Goal: Transaction & Acquisition: Purchase product/service

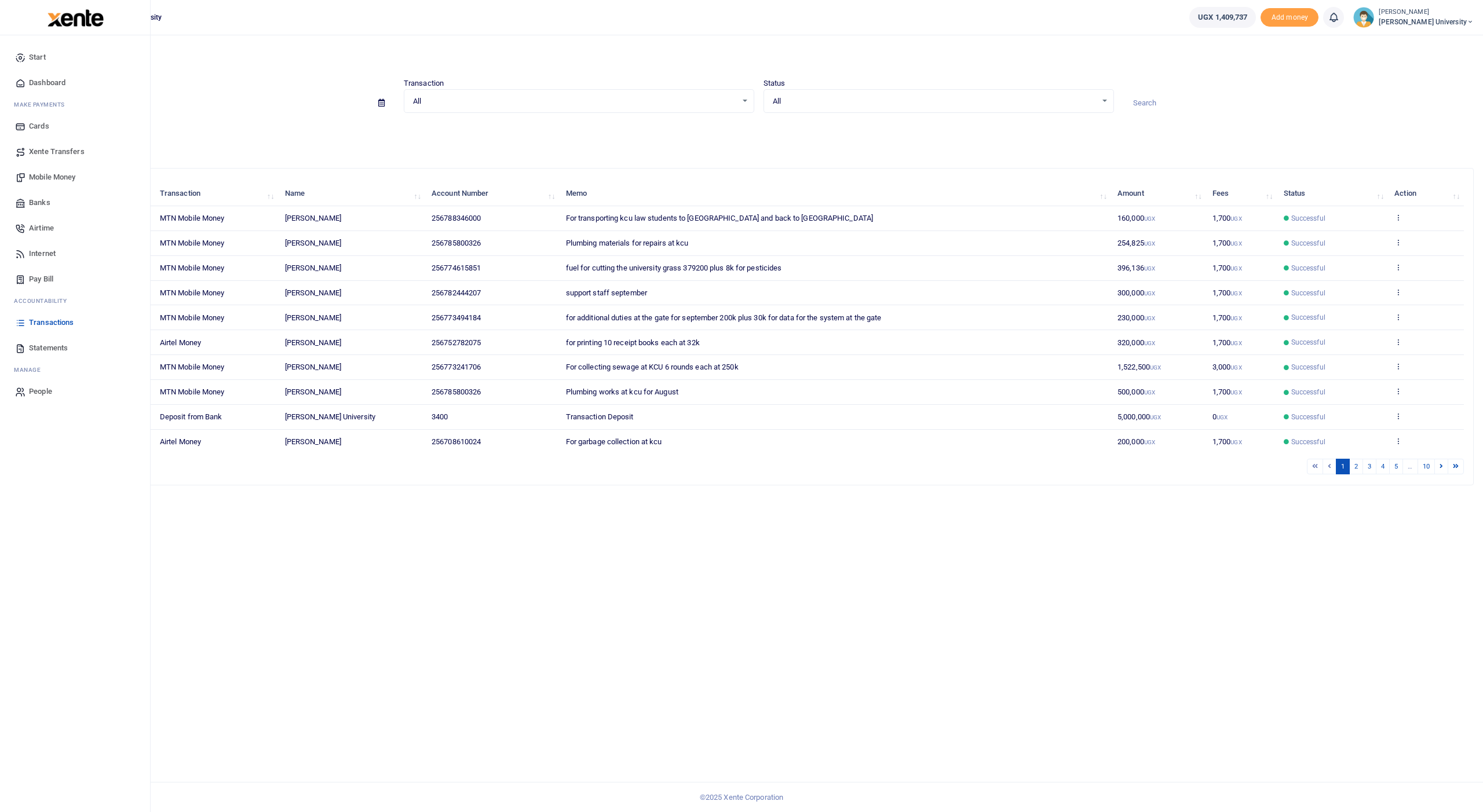
click at [54, 176] on span "Mobile Money" at bounding box center [52, 177] width 46 height 11
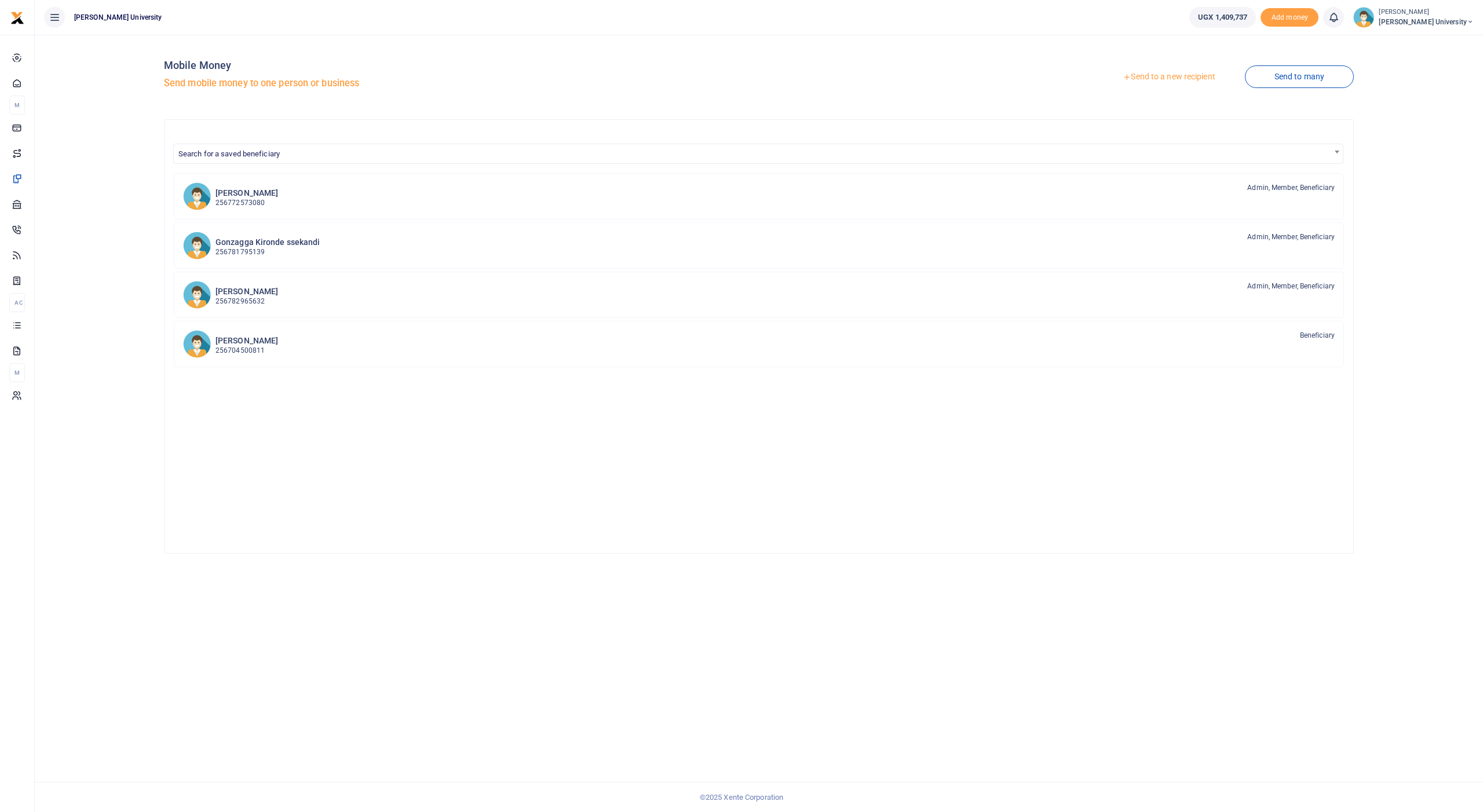
click at [1144, 74] on link "Send to a new recipient" at bounding box center [1168, 77] width 151 height 21
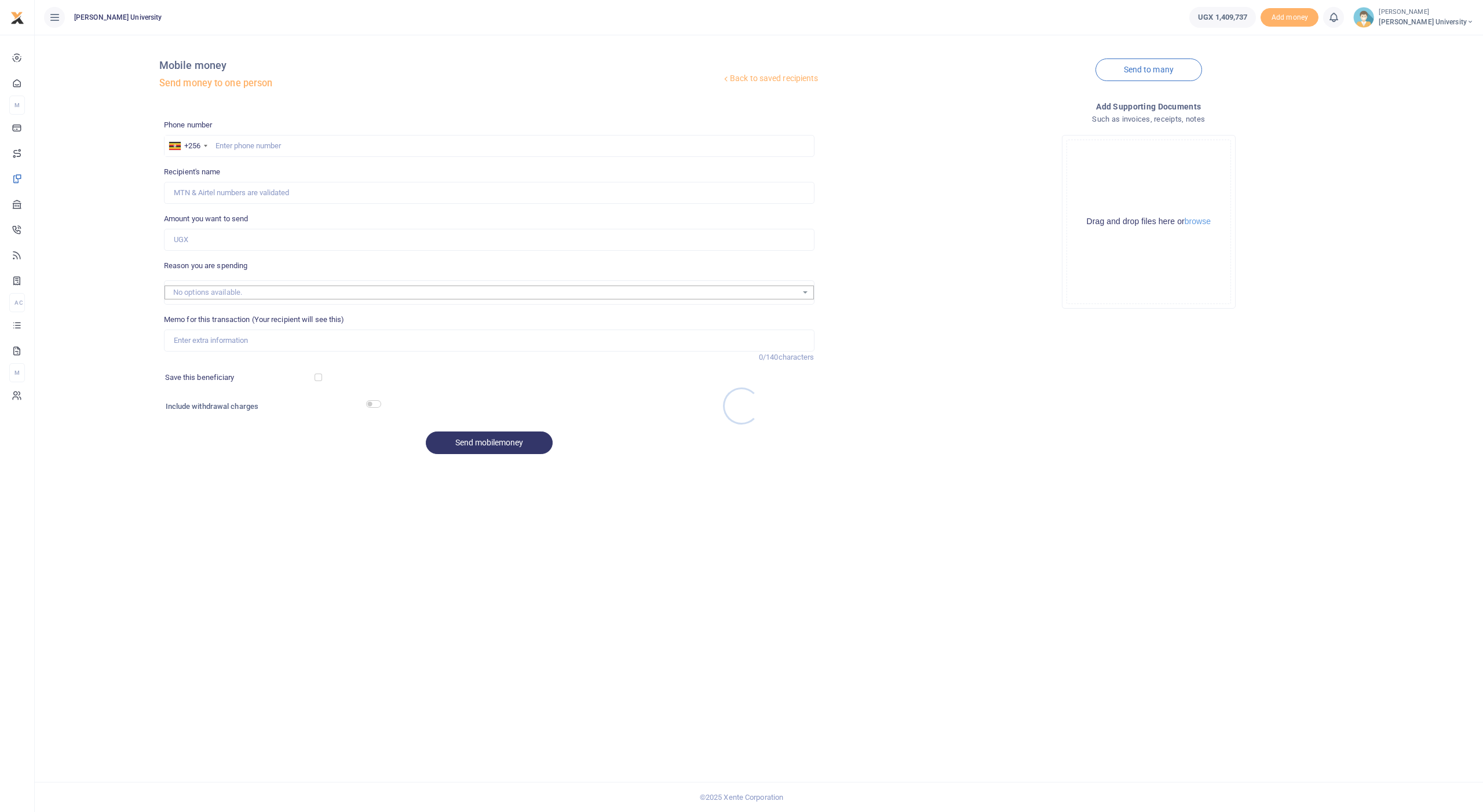
click at [312, 146] on div at bounding box center [741, 406] width 1483 height 812
click at [310, 143] on input "text" at bounding box center [489, 146] width 651 height 22
type input "789445497"
click at [243, 237] on input "Amount you want to send" at bounding box center [489, 240] width 651 height 22
type input "Paphra Mugisha"
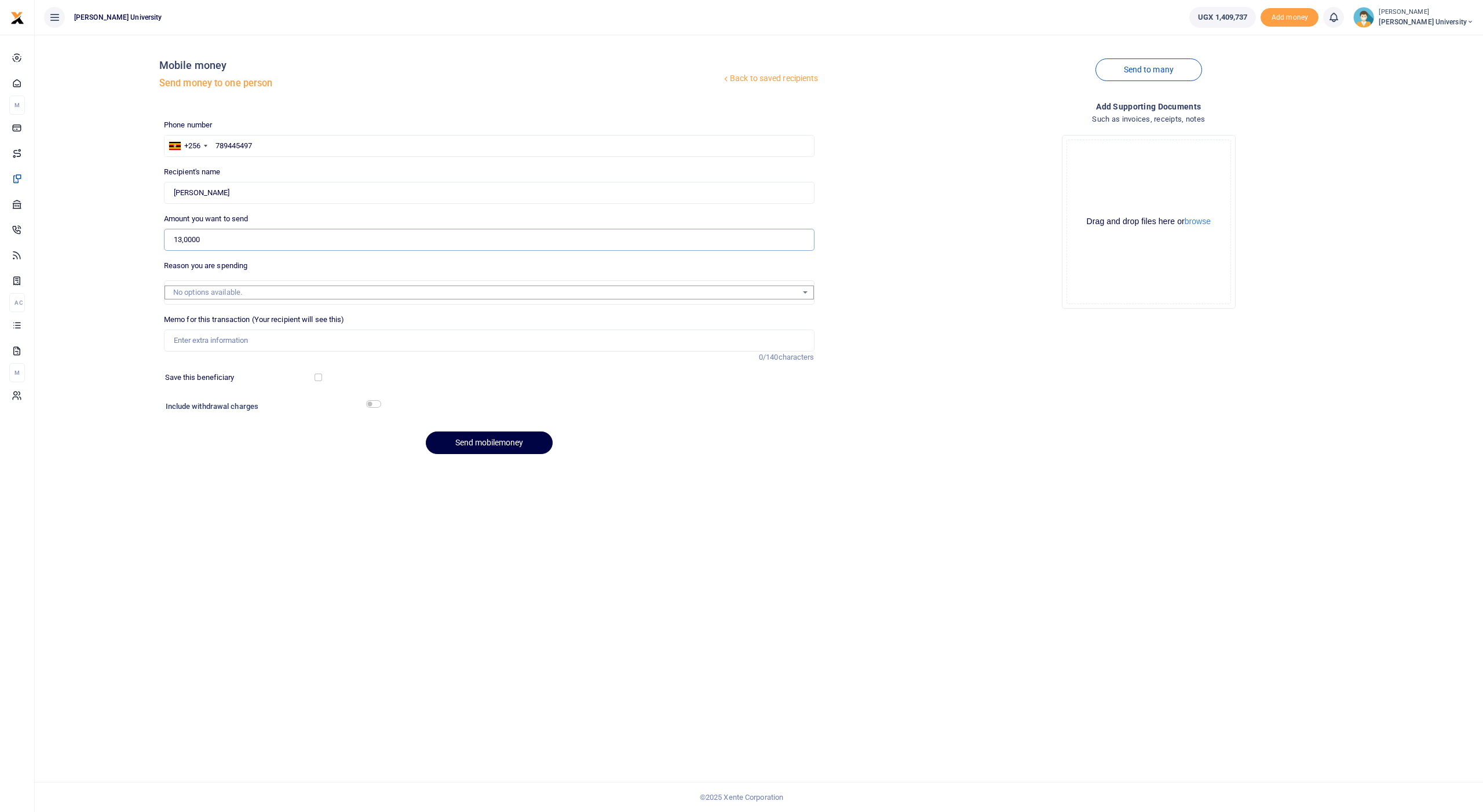
type input "130,000"
click at [191, 337] on input "Memo for this transaction (Your recipient will see this)" at bounding box center [489, 340] width 651 height 22
type input "for toner for prof Nsarubaras office"
click at [372, 400] on input "checkbox" at bounding box center [373, 404] width 15 height 7
checkbox input "true"
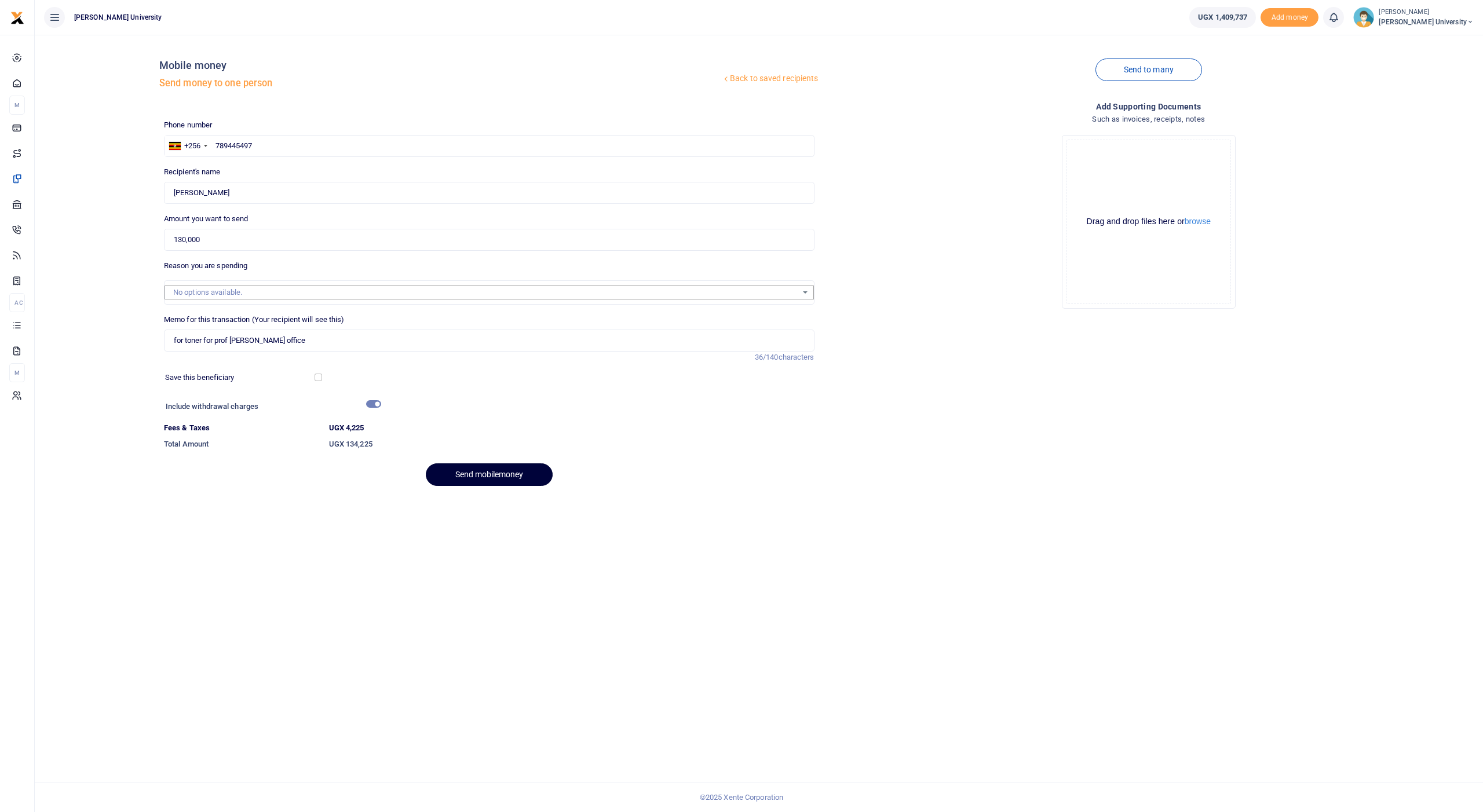
click at [462, 468] on button "Send mobilemoney" at bounding box center [489, 475] width 127 height 22
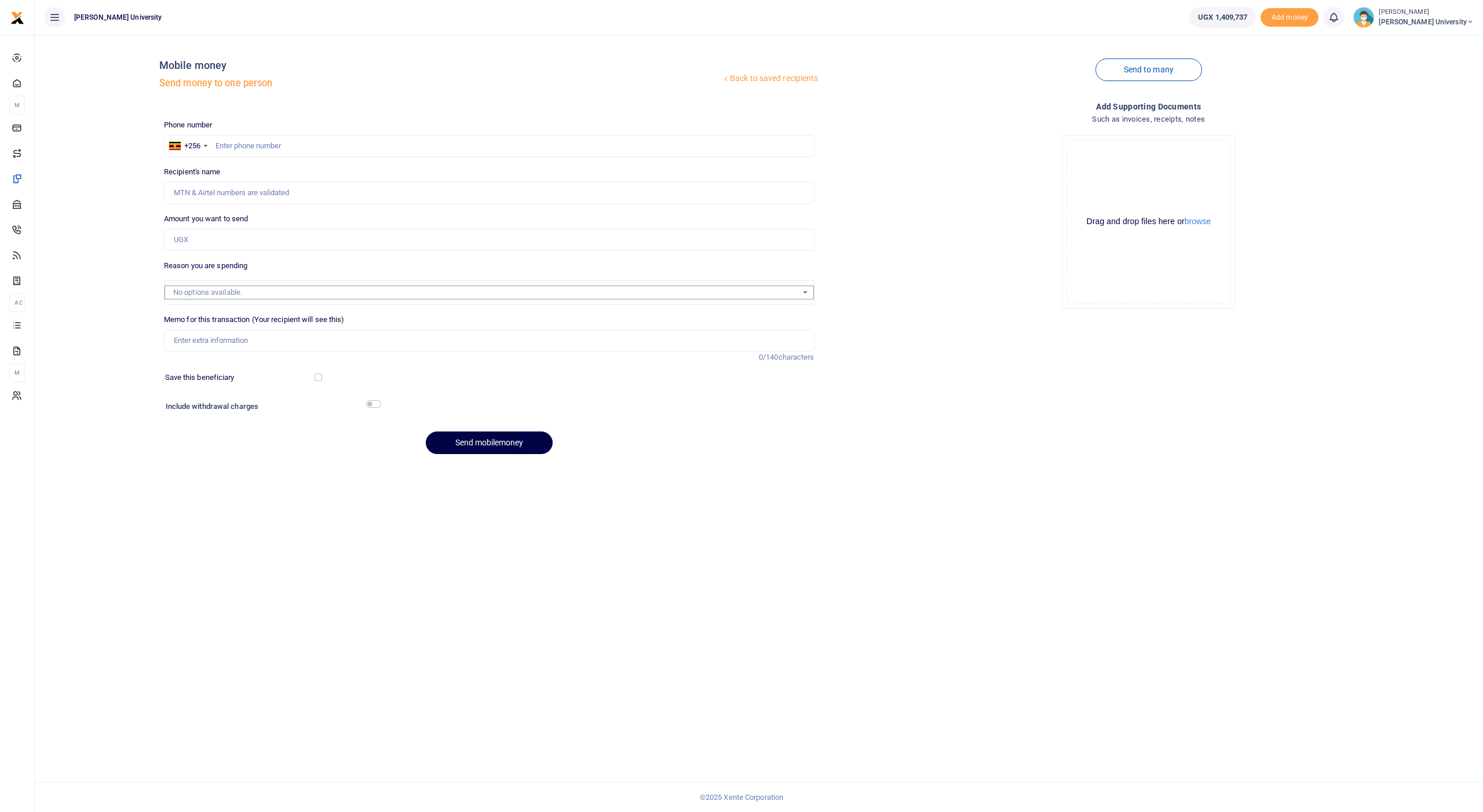
click at [253, 144] on div at bounding box center [741, 406] width 1483 height 812
click at [253, 143] on input "text" at bounding box center [489, 146] width 651 height 22
type input "775443655"
type input "Ninsiima Molly"
click at [194, 238] on input "Amount you want to send" at bounding box center [489, 240] width 651 height 22
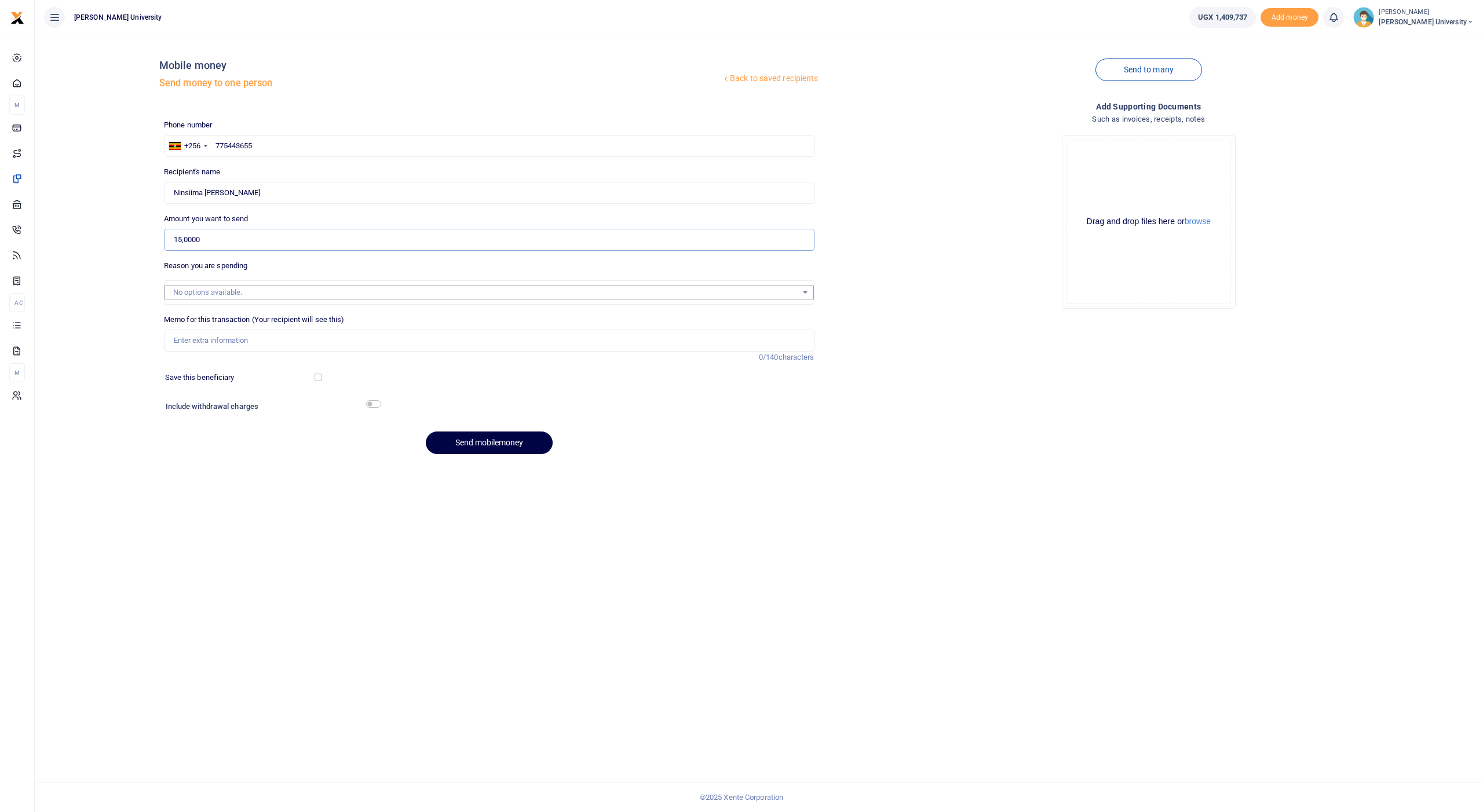
type input "150,000"
click at [182, 329] on input "Memo for this transaction (Your recipient will see this)" at bounding box center [489, 340] width 651 height 22
click at [331, 336] on input "for wilber to help him organise classes for mo0nday CATs exams" at bounding box center [489, 340] width 651 height 22
type input "for wilber to help him organise classes for monday CATs exams"
click at [376, 400] on input "checkbox" at bounding box center [373, 404] width 15 height 7
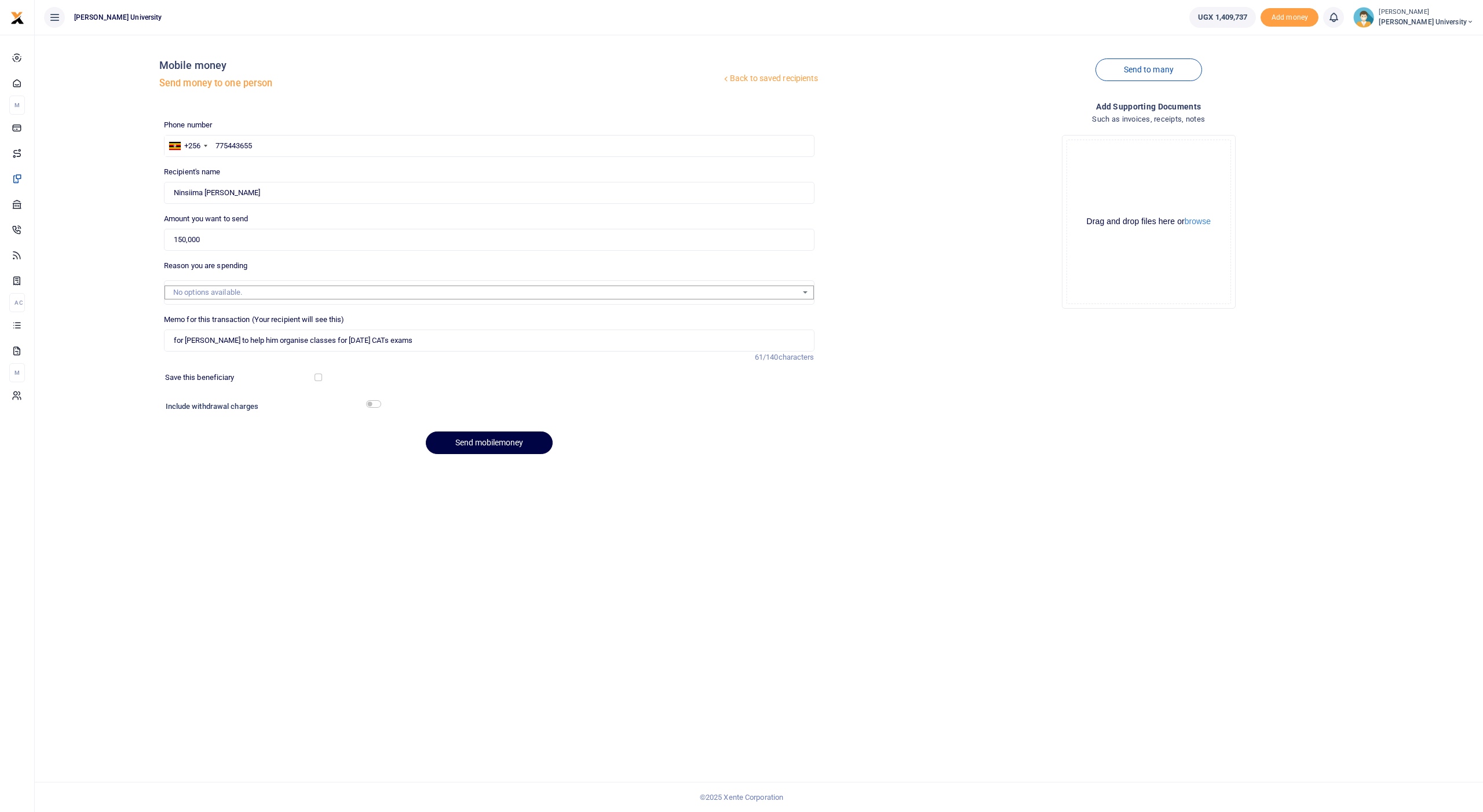
checkbox input "true"
click at [459, 472] on button "Send mobilemoney" at bounding box center [489, 475] width 127 height 22
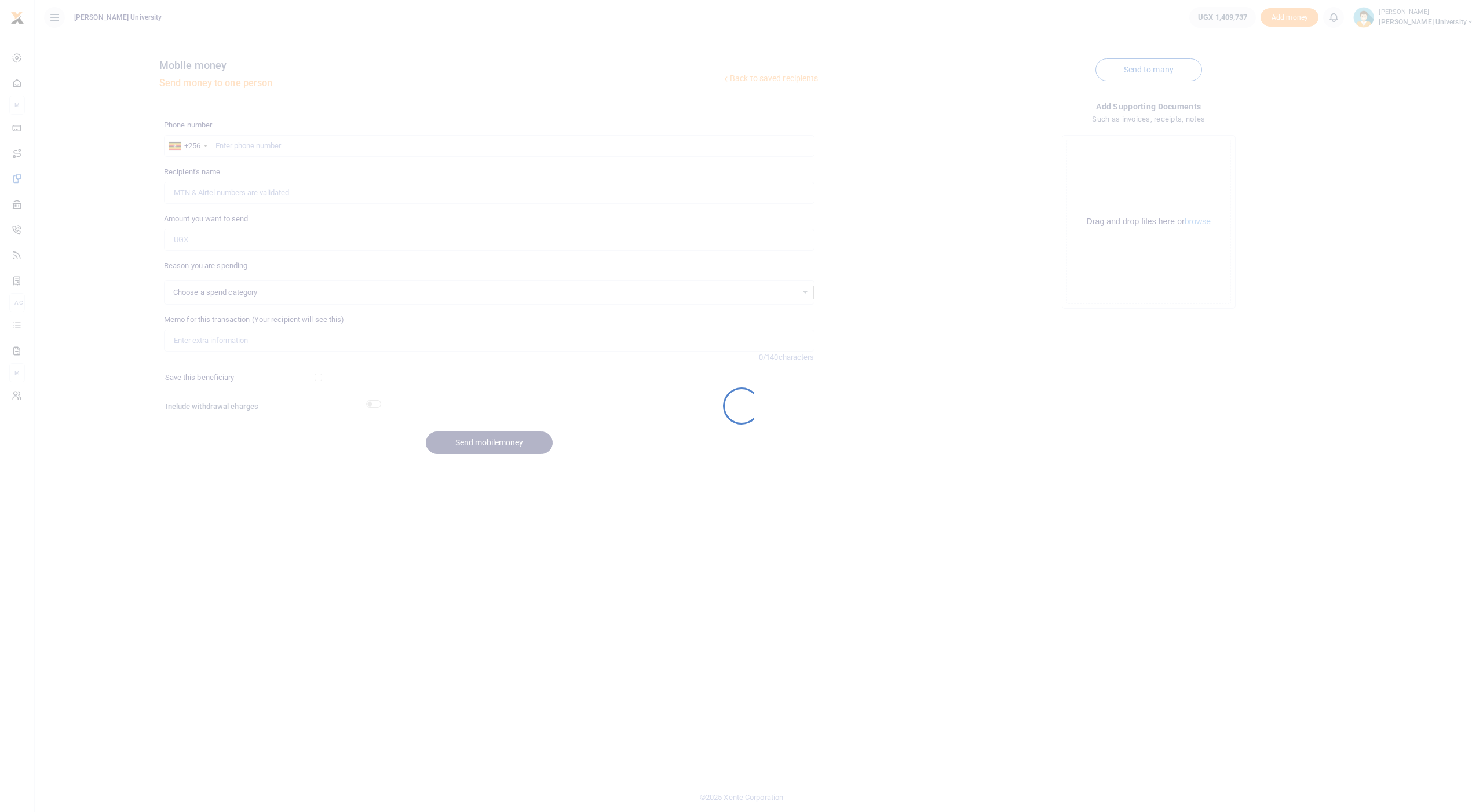
select select
